Goal: Information Seeking & Learning: Learn about a topic

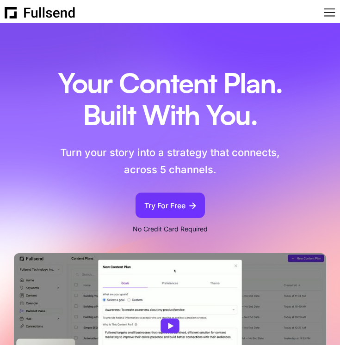
click at [174, 153] on p "Turn your story into a strategy that connects, across 5 channels." at bounding box center [170, 161] width 224 height 35
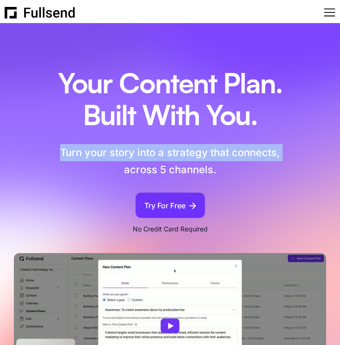
click at [174, 153] on p "Turn your story into a strategy that connects, across 5 channels." at bounding box center [170, 161] width 224 height 35
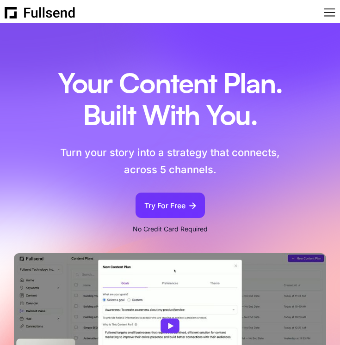
click at [215, 174] on p "Turn your story into a strategy that connects, across 5 channels." at bounding box center [170, 161] width 224 height 35
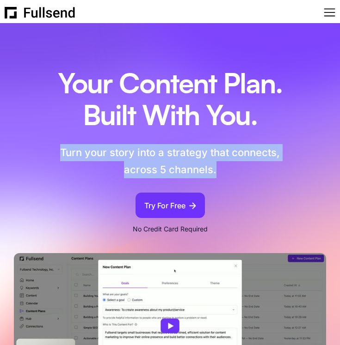
drag, startPoint x: 224, startPoint y: 172, endPoint x: 58, endPoint y: 150, distance: 167.4
click at [58, 150] on p "Turn your story into a strategy that connects, across 5 channels." at bounding box center [170, 161] width 224 height 35
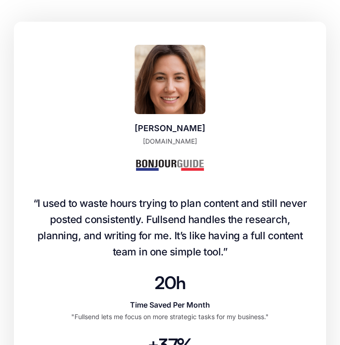
scroll to position [485, 0]
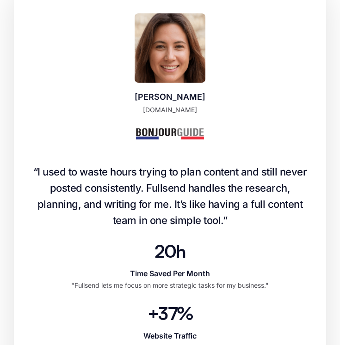
click at [43, 174] on h4 "“I used to waste hours trying to plan content and still never posted consistent…" at bounding box center [170, 196] width 284 height 65
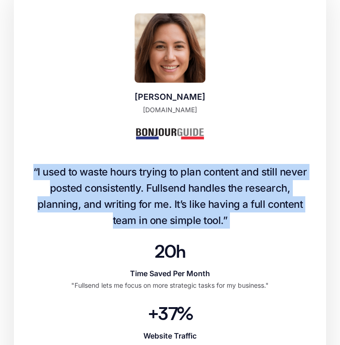
click at [43, 174] on h4 "“I used to waste hours trying to plan content and still never posted consistent…" at bounding box center [170, 196] width 284 height 65
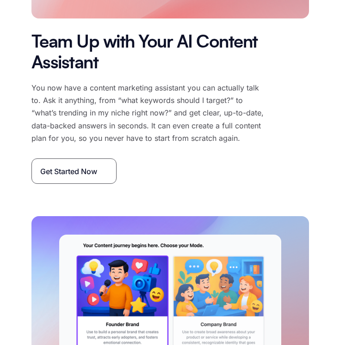
scroll to position [1649, 0]
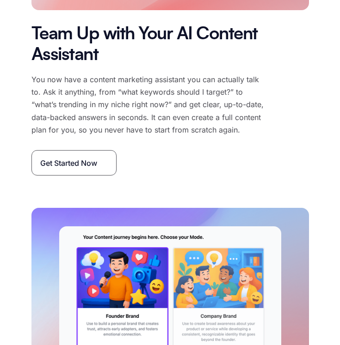
click at [116, 135] on p "You now have a content marketing assistant you can actually talk to. Ask it any…" at bounding box center [147, 105] width 232 height 63
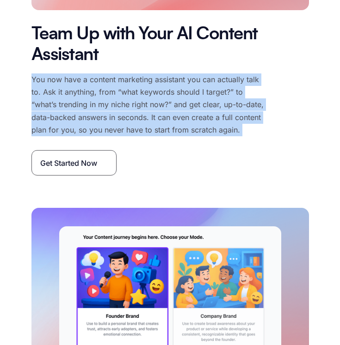
click at [116, 135] on p "You now have a content marketing assistant you can actually talk to. Ask it any…" at bounding box center [147, 105] width 232 height 63
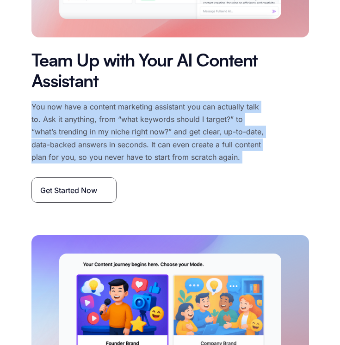
scroll to position [1616, 0]
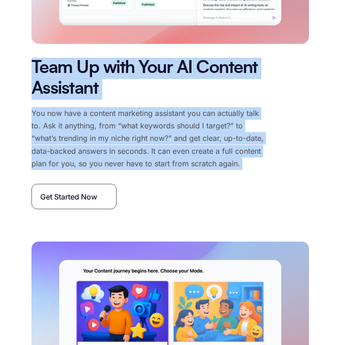
click at [33, 74] on h2 "Team Up with Your AI Content Assistant" at bounding box center [169, 79] width 277 height 42
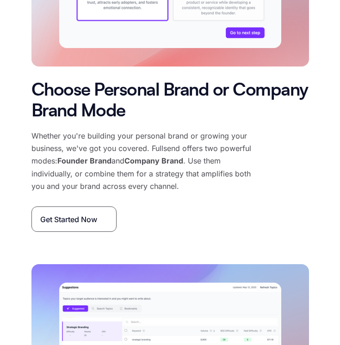
scroll to position [1979, 0]
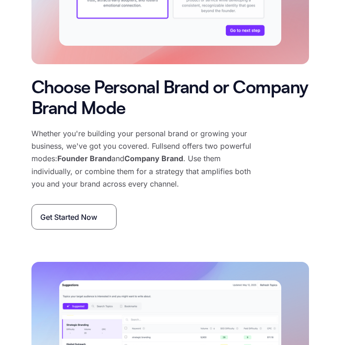
click at [59, 120] on h2 "Choose Personal Brand or Company Brand Mode" at bounding box center [169, 99] width 277 height 42
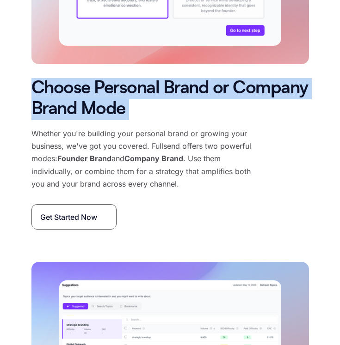
click at [59, 120] on h2 "Choose Personal Brand or Company Brand Mode" at bounding box center [169, 99] width 277 height 42
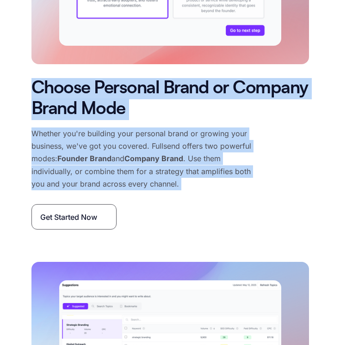
click at [177, 190] on p "Whether you're building your personal brand or growing your business, we've got…" at bounding box center [147, 159] width 232 height 63
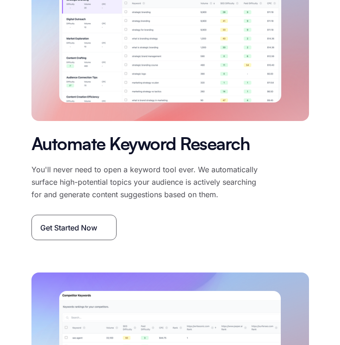
scroll to position [2306, 0]
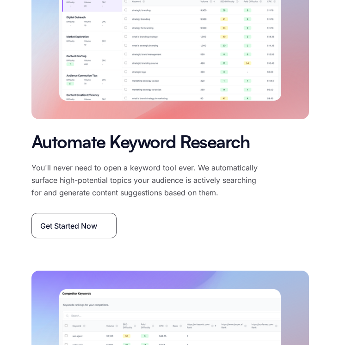
click at [50, 154] on h2 "Automate Keyword Research" at bounding box center [147, 143] width 232 height 21
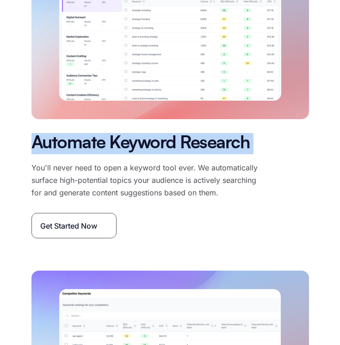
click at [50, 154] on h2 "Automate Keyword Research" at bounding box center [147, 143] width 232 height 21
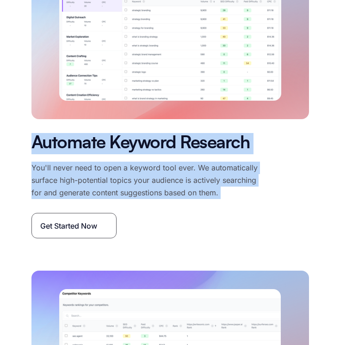
click at [225, 200] on p "You'll never need to open a keyword tool ever. We automatically surface high-po…" at bounding box center [147, 181] width 232 height 38
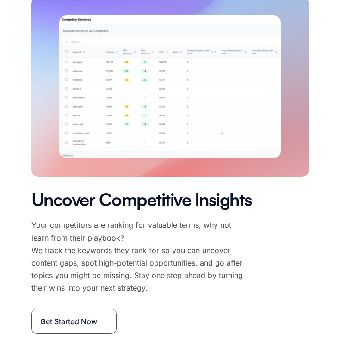
scroll to position [2606, 0]
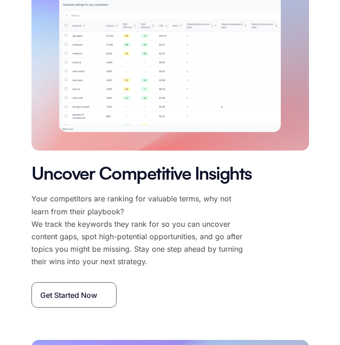
click at [225, 221] on p "Your competitors are ranking for valuable terms, why not learn from their playb…" at bounding box center [140, 230] width 218 height 75
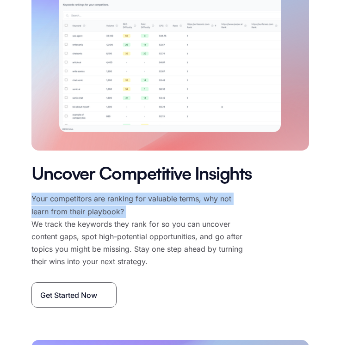
click at [225, 221] on p "Your competitors are ranking for valuable terms, why not learn from their playb…" at bounding box center [140, 230] width 218 height 75
click at [31, 186] on h2 "Uncover Competitive Insights" at bounding box center [141, 175] width 221 height 21
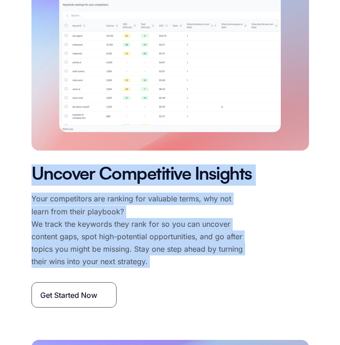
click at [154, 268] on p "Your competitors are ranking for valuable terms, why not learn from their playb…" at bounding box center [140, 230] width 218 height 75
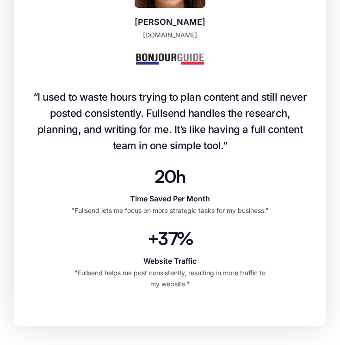
scroll to position [0, 0]
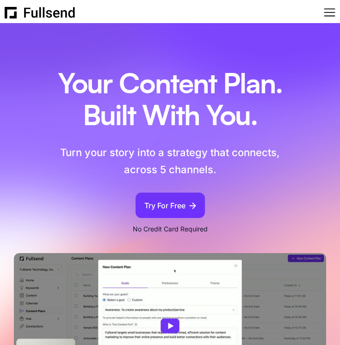
click at [74, 86] on h1 "Your Content Plan. Built With You." at bounding box center [170, 101] width 224 height 64
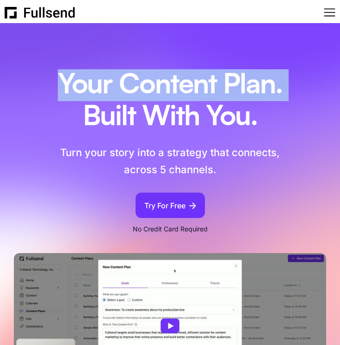
click at [74, 86] on h1 "Your Content Plan. Built With You." at bounding box center [170, 101] width 224 height 64
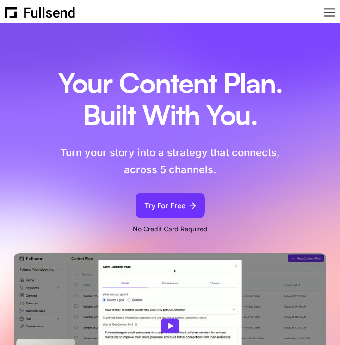
click at [142, 112] on h1 "Your Content Plan. Built With You." at bounding box center [170, 101] width 224 height 64
